Goal: Check status: Check status

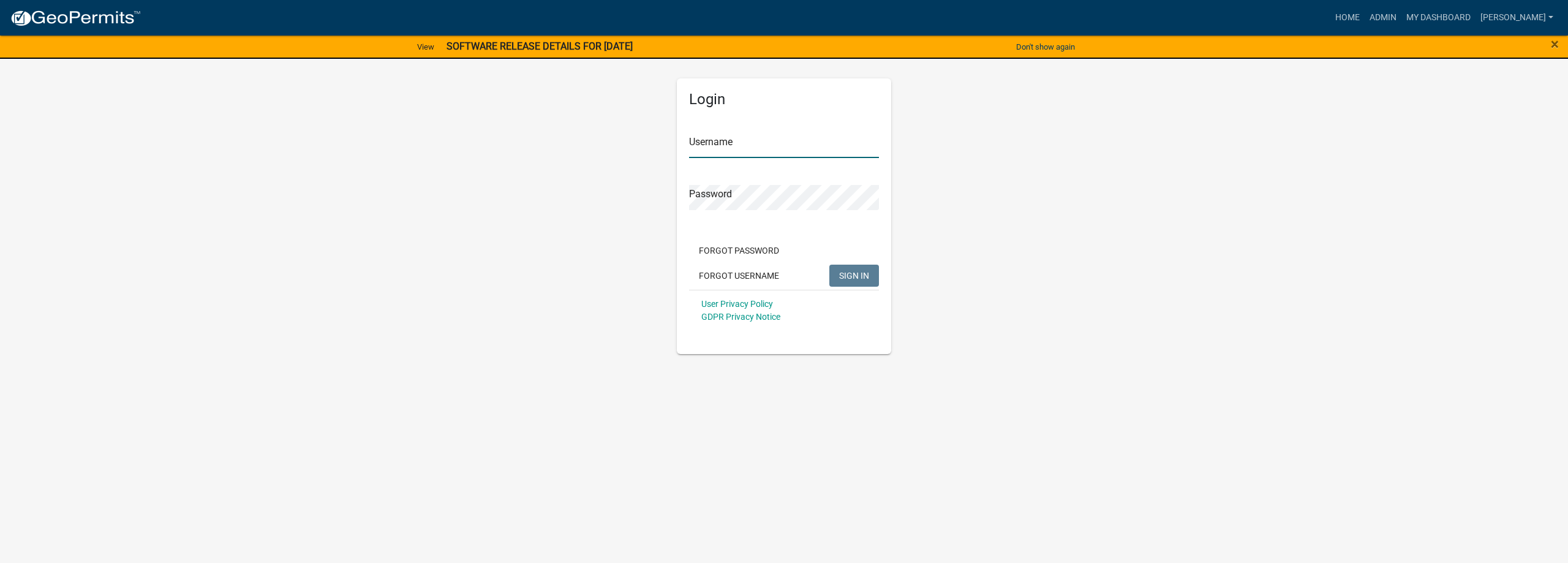
type input "[PERSON_NAME]"
click at [846, 271] on span "SIGN IN" at bounding box center [854, 275] width 30 height 9
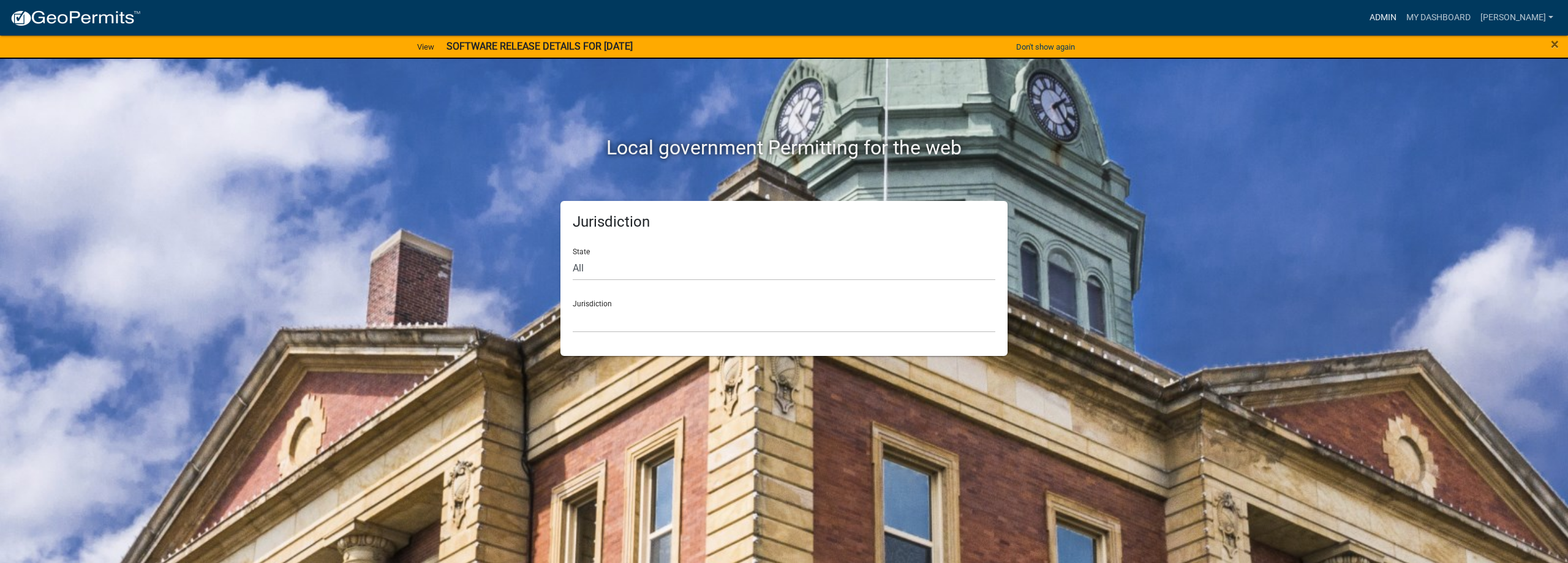
click at [1402, 20] on link "Admin" at bounding box center [1383, 18] width 37 height 23
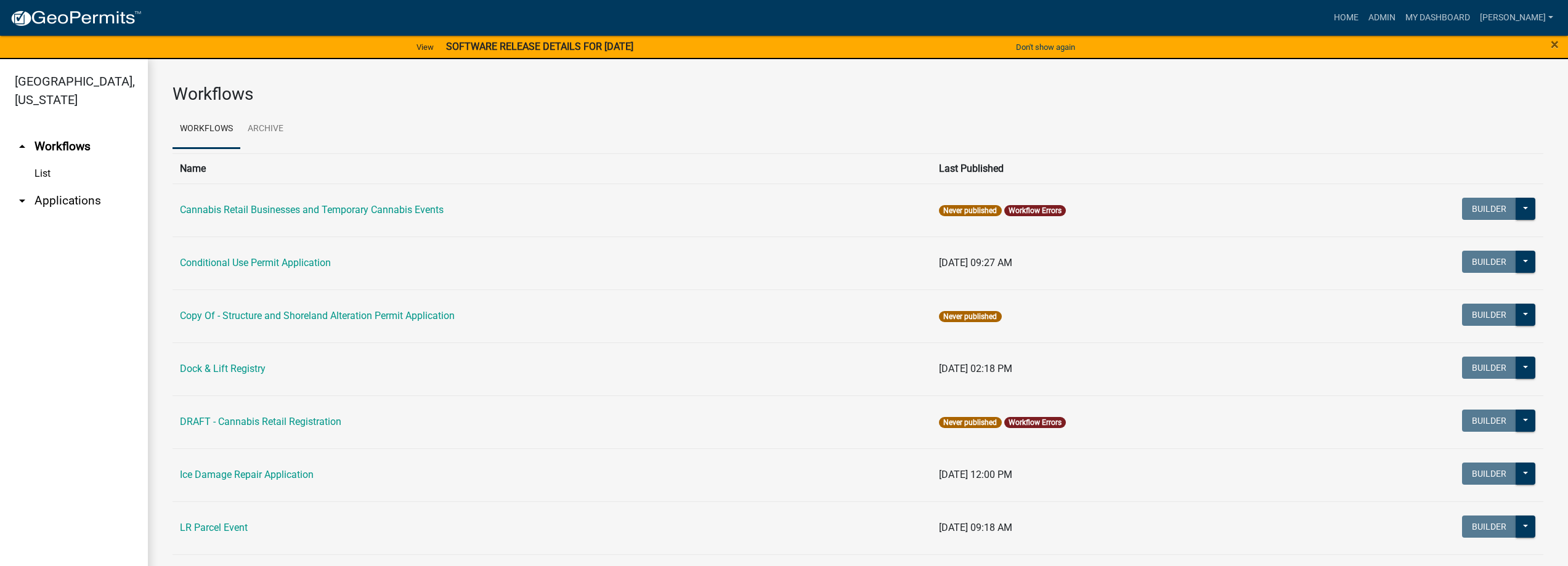
click at [92, 207] on link "arrow_drop_down Applications" at bounding box center [74, 200] width 148 height 29
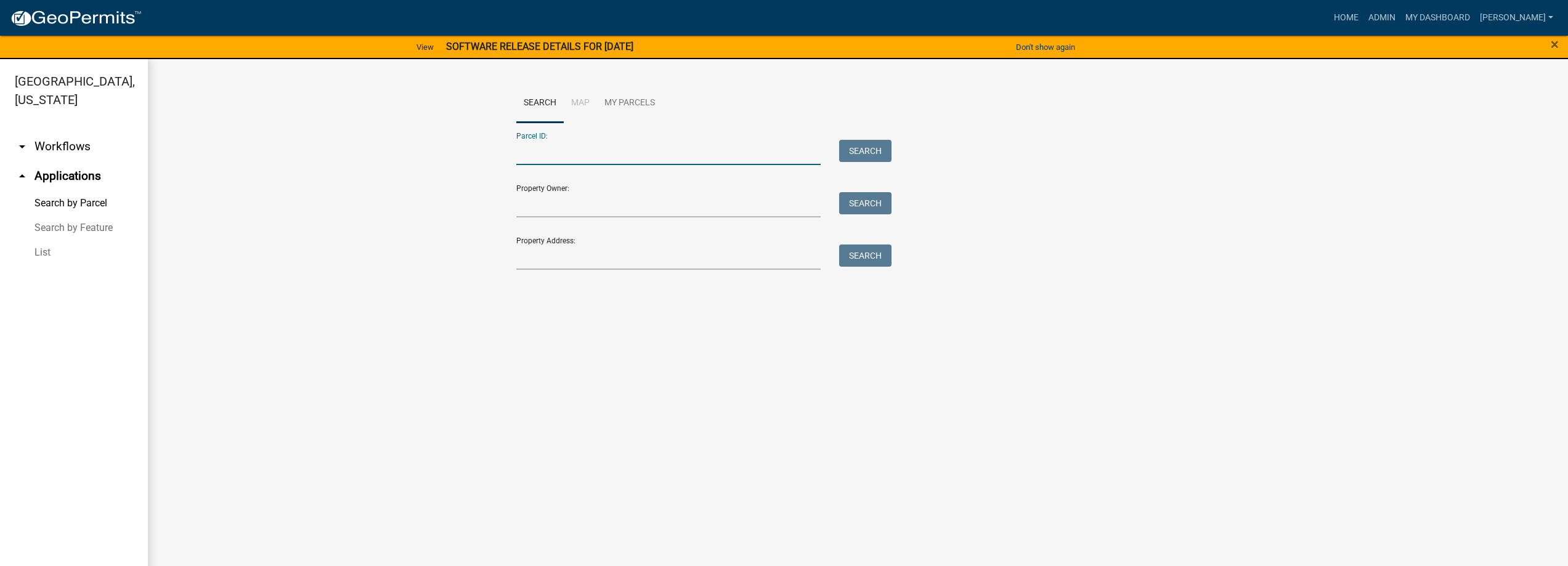
click at [570, 158] on input "Parcel ID:" at bounding box center [668, 152] width 305 height 25
click at [608, 150] on input "Parcel ID:" at bounding box center [668, 152] width 305 height 25
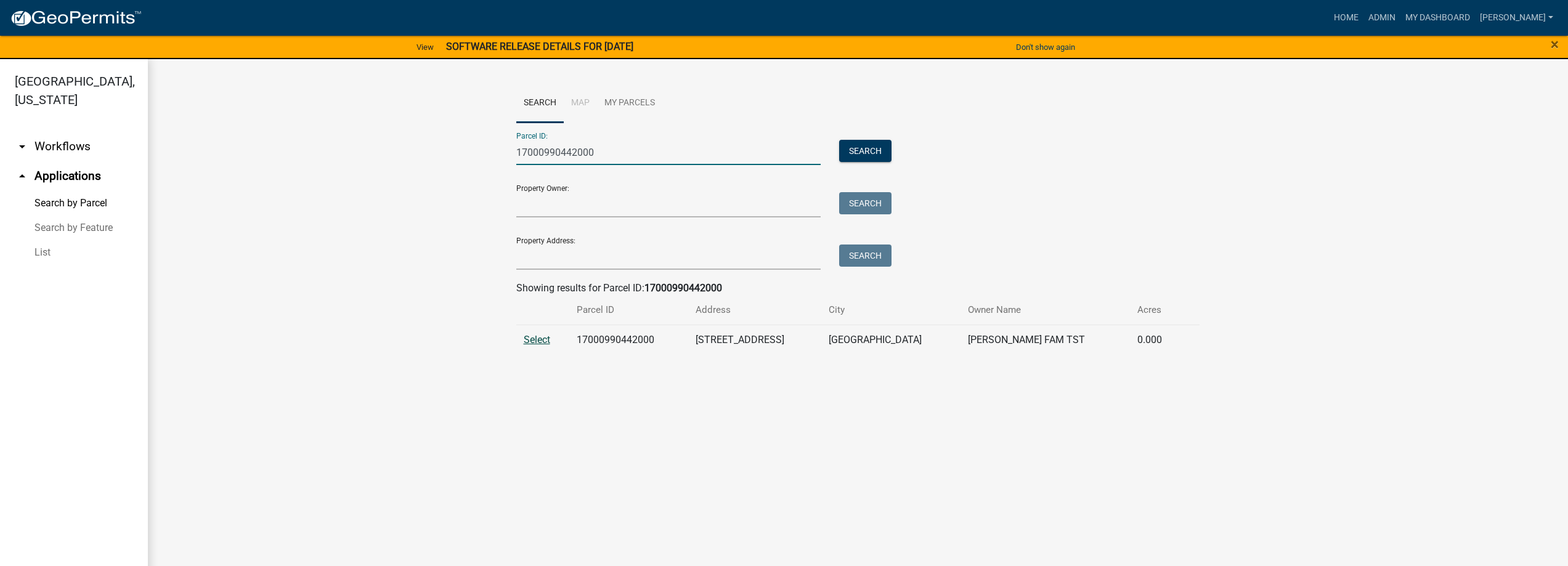
type input "17000990442000"
drag, startPoint x: 537, startPoint y: 341, endPoint x: 681, endPoint y: 355, distance: 144.7
click at [537, 341] on span "Select" at bounding box center [537, 340] width 27 height 12
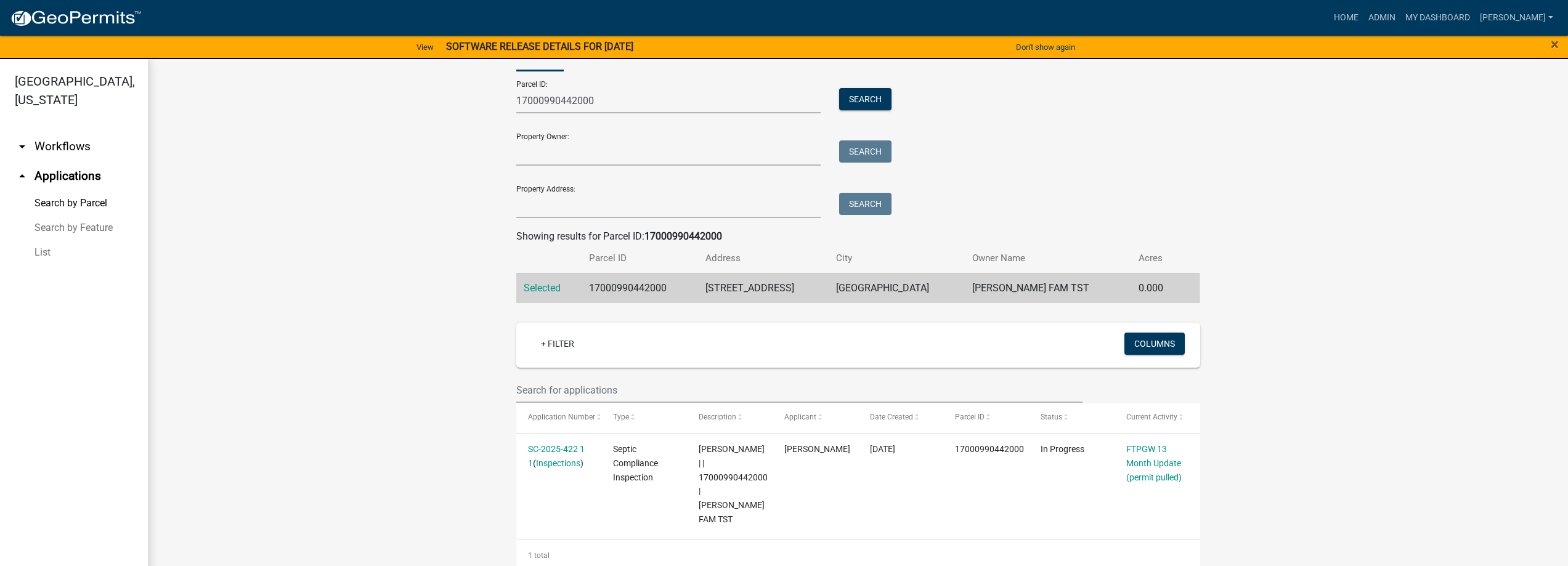
scroll to position [53, 0]
